Goal: Book appointment/travel/reservation

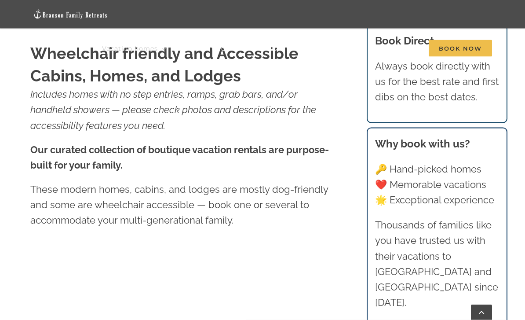
scroll to position [333, 0]
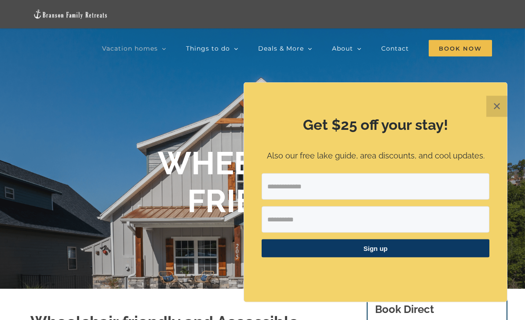
click at [499, 103] on button "✕" at bounding box center [497, 106] width 21 height 21
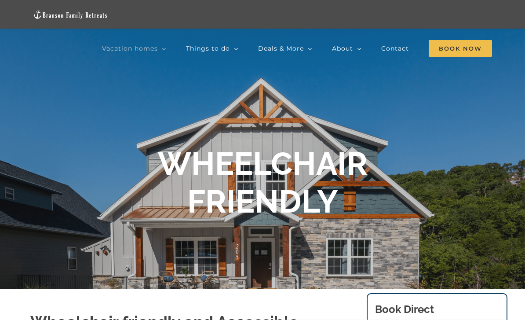
click at [454, 44] on span "Book Now" at bounding box center [460, 48] width 63 height 17
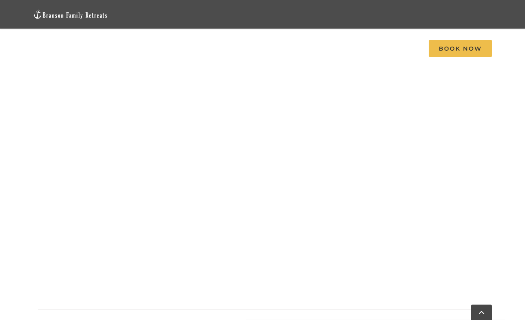
scroll to position [873, 0]
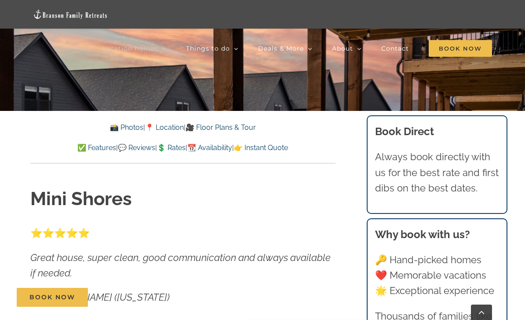
scroll to position [222, 0]
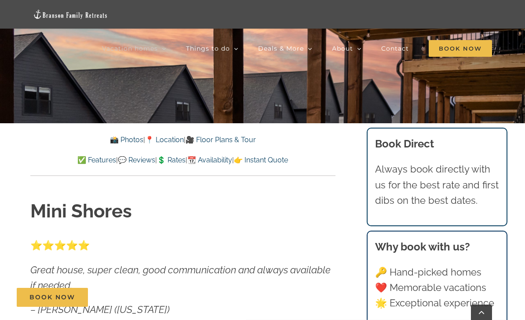
click at [167, 130] on div "📸 Photos | 📍 Location | 🎥 Floor Plans & Tour ✅ Features | 💬 Reviews | 💲 Rates |…" at bounding box center [182, 149] width 339 height 53
click at [165, 138] on link "📍 Location" at bounding box center [164, 140] width 39 height 8
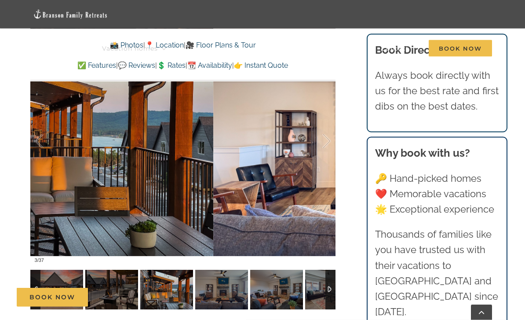
scroll to position [532, 0]
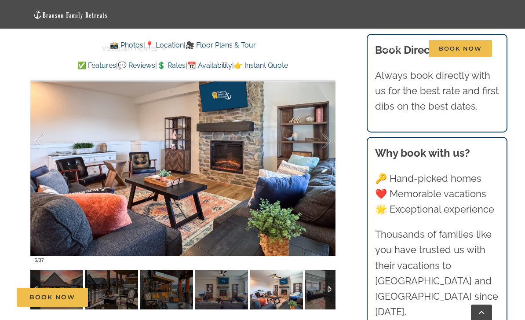
click at [334, 276] on div at bounding box center [331, 290] width 10 height 40
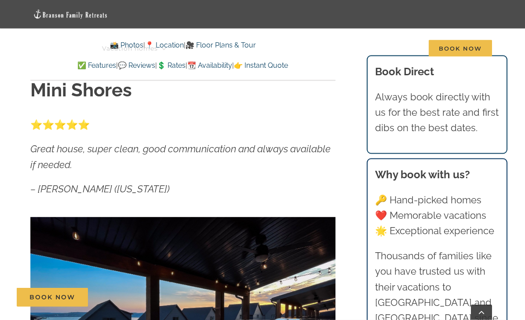
scroll to position [331, 0]
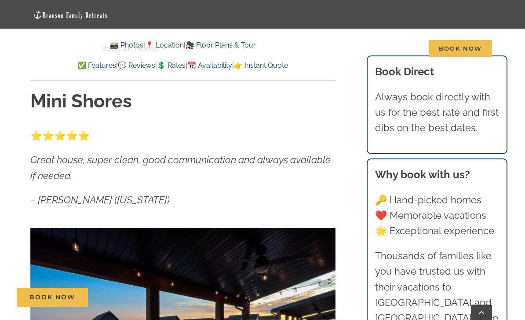
click at [222, 68] on link "📆 Availability" at bounding box center [209, 65] width 45 height 8
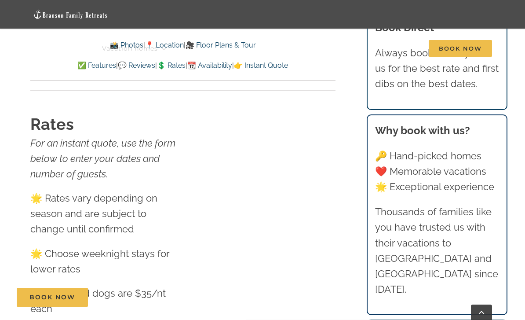
scroll to position [4958, 0]
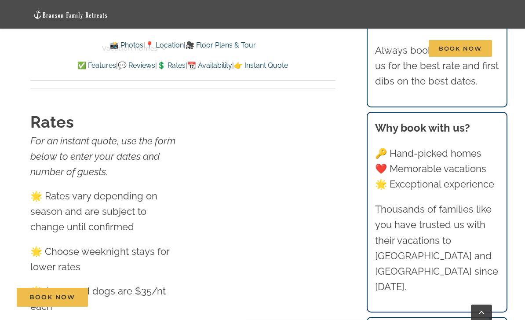
click at [168, 68] on link "💲 Rates" at bounding box center [171, 65] width 29 height 8
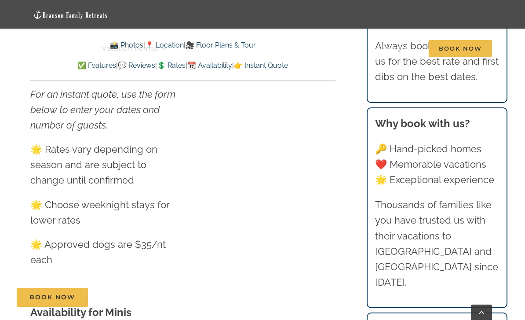
scroll to position [5008, 0]
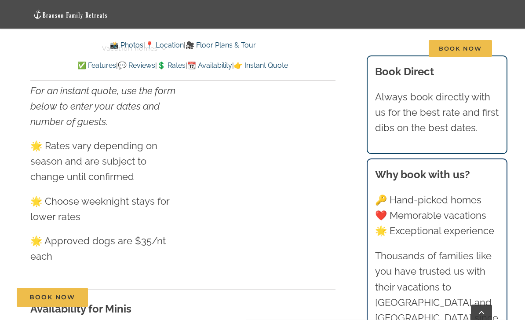
click at [194, 301] on h3 "Availability for Minis" at bounding box center [182, 309] width 305 height 16
click at [173, 66] on link "💲 Rates" at bounding box center [171, 65] width 29 height 8
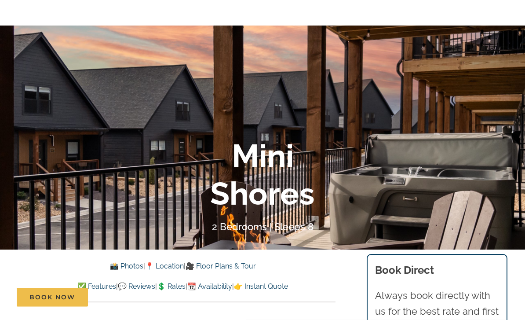
scroll to position [0, 0]
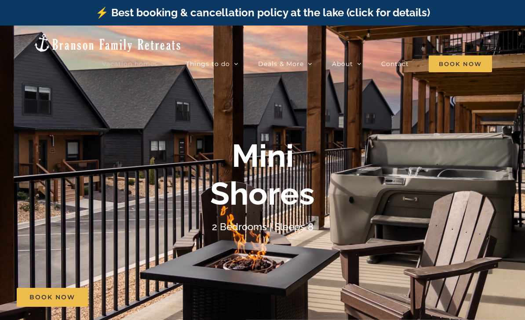
click at [461, 55] on span "Book Now" at bounding box center [460, 63] width 63 height 17
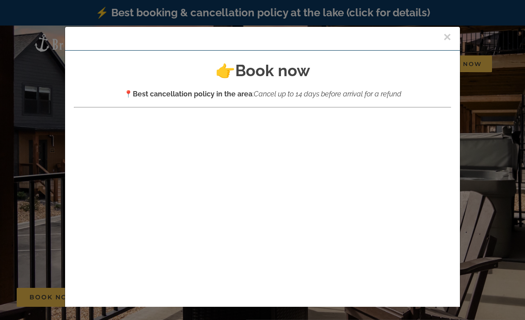
click at [450, 40] on button "×" at bounding box center [448, 36] width 8 height 13
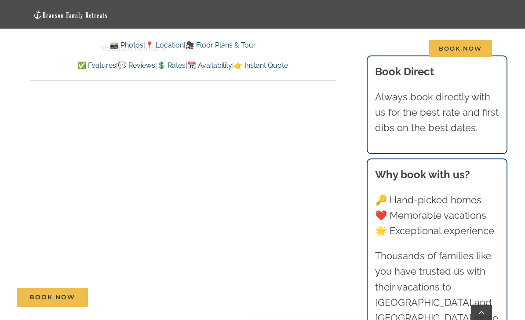
scroll to position [360, 0]
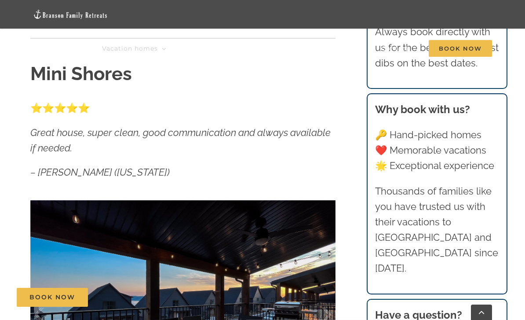
scroll to position [250, 0]
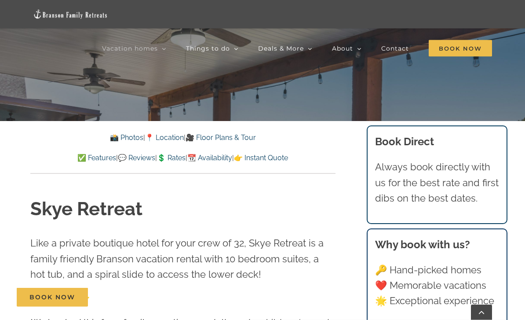
scroll to position [339, 0]
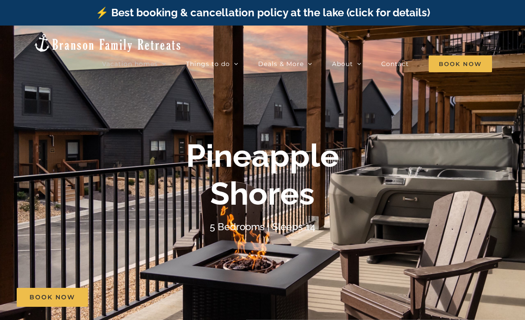
click at [450, 55] on span "Book Now" at bounding box center [460, 63] width 63 height 17
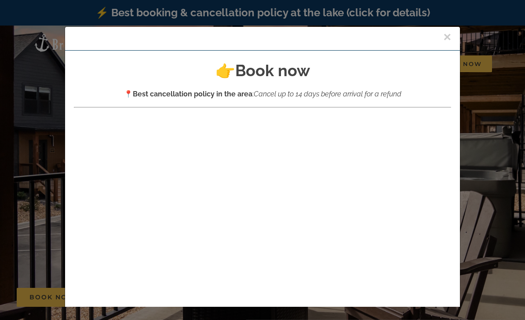
click at [444, 37] on button "×" at bounding box center [448, 36] width 8 height 13
